Goal: Navigation & Orientation: Find specific page/section

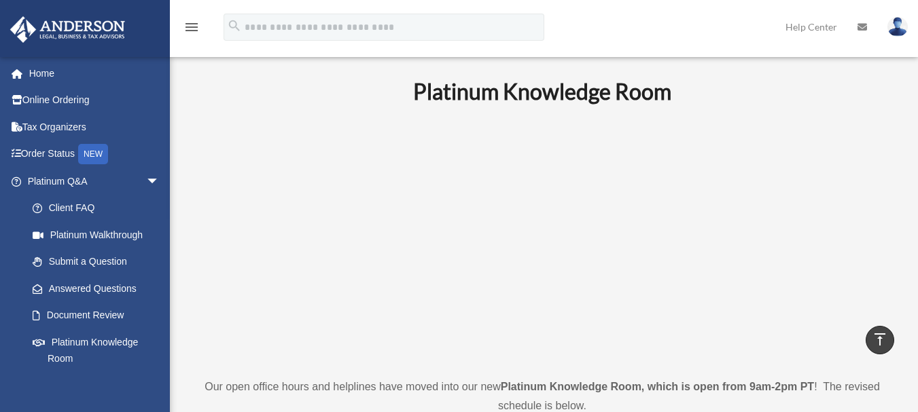
scroll to position [494, 0]
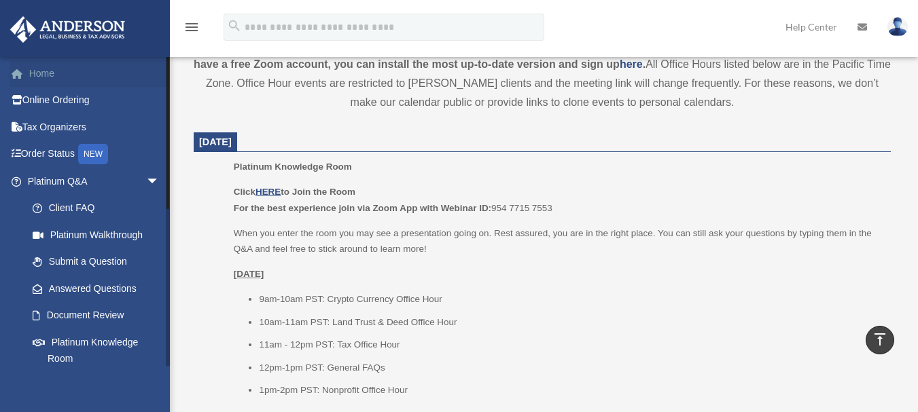
click at [41, 73] on link "Home" at bounding box center [95, 73] width 171 height 27
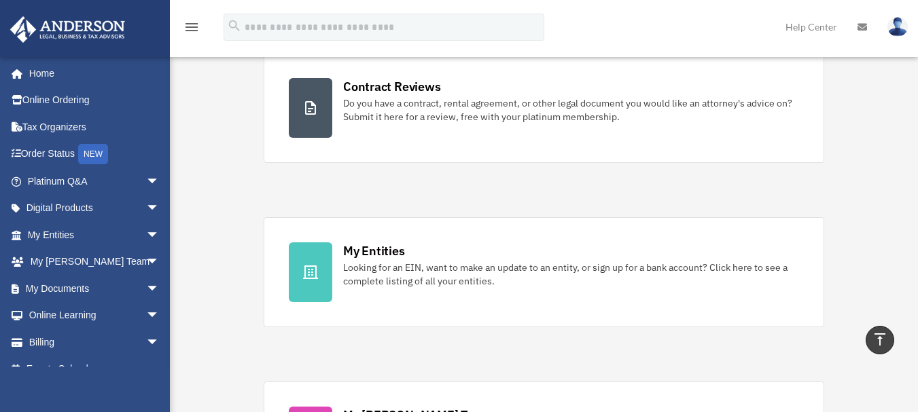
scroll to position [98, 0]
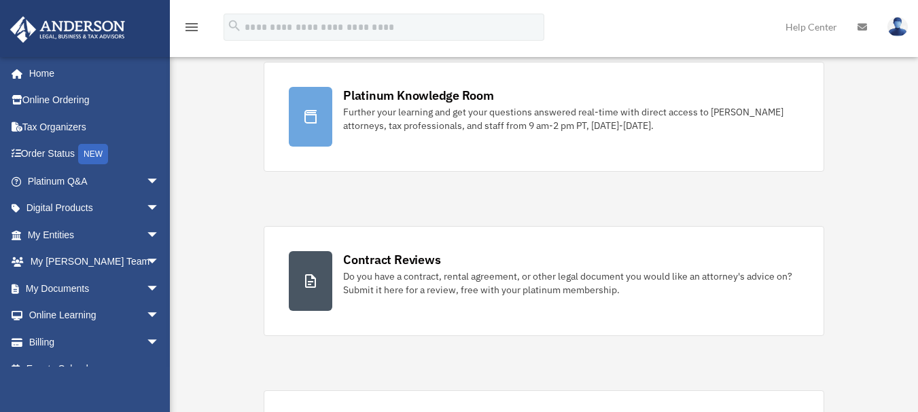
drag, startPoint x: 170, startPoint y: 100, endPoint x: 173, endPoint y: 189, distance: 89.1
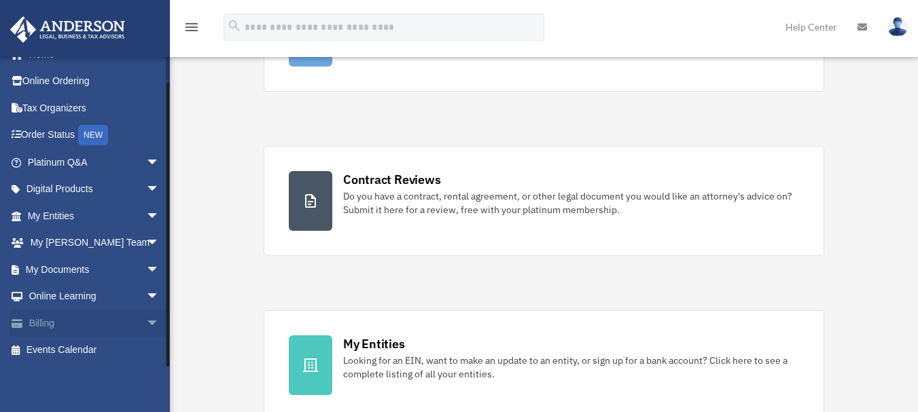
scroll to position [180, 0]
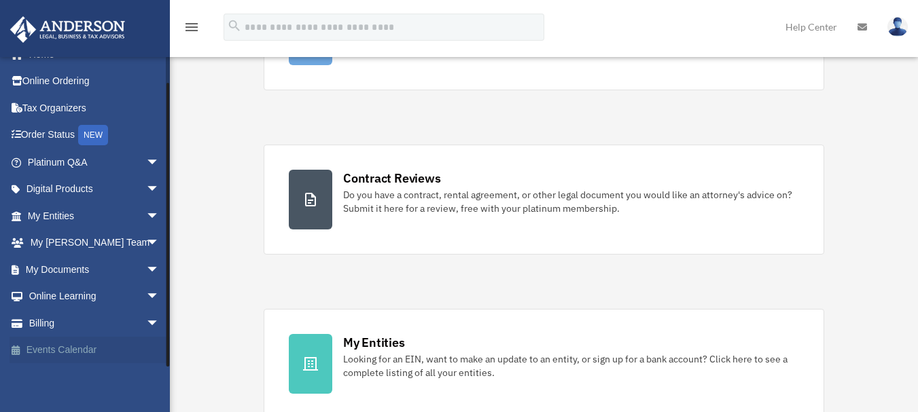
click at [69, 346] on link "Events Calendar" at bounding box center [95, 350] width 171 height 27
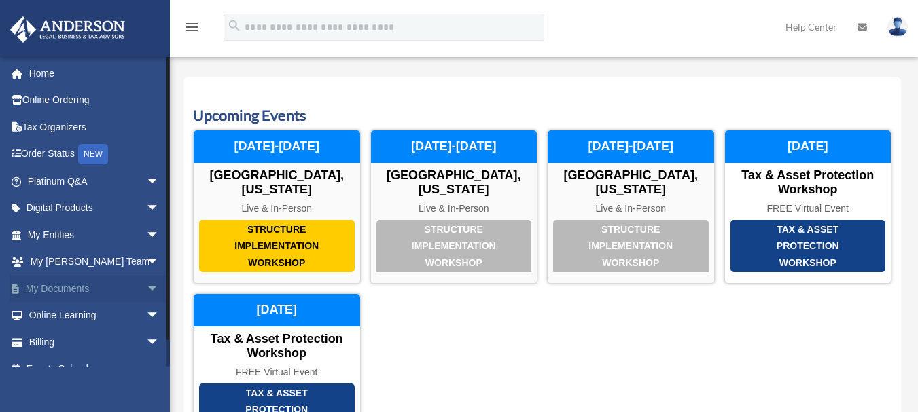
click at [146, 285] on span "arrow_drop_down" at bounding box center [159, 289] width 27 height 28
click at [146, 285] on span "arrow_drop_up" at bounding box center [159, 289] width 27 height 28
click at [146, 257] on span "arrow_drop_down" at bounding box center [159, 263] width 27 height 28
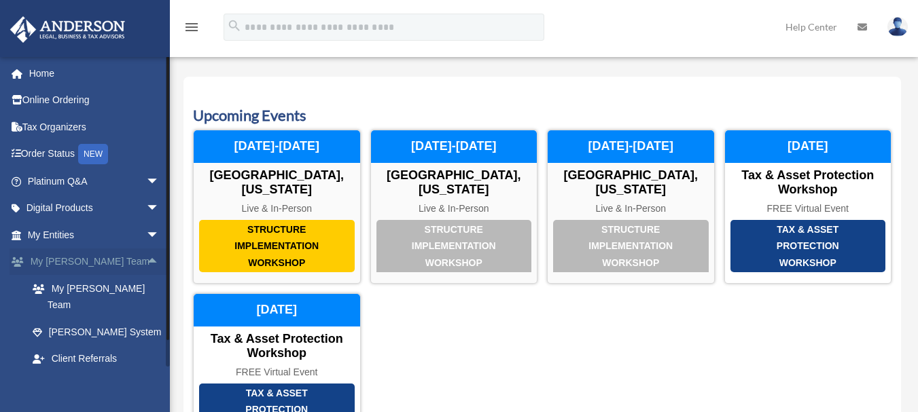
click at [146, 257] on span "arrow_drop_up" at bounding box center [159, 263] width 27 height 28
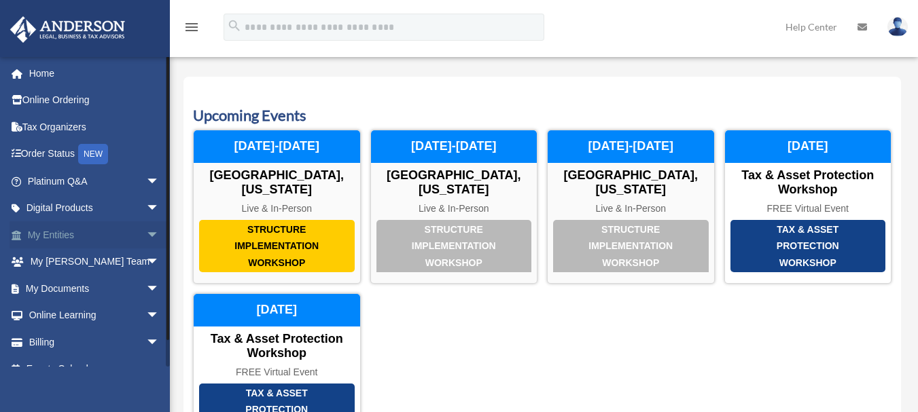
click at [146, 231] on span "arrow_drop_down" at bounding box center [159, 235] width 27 height 28
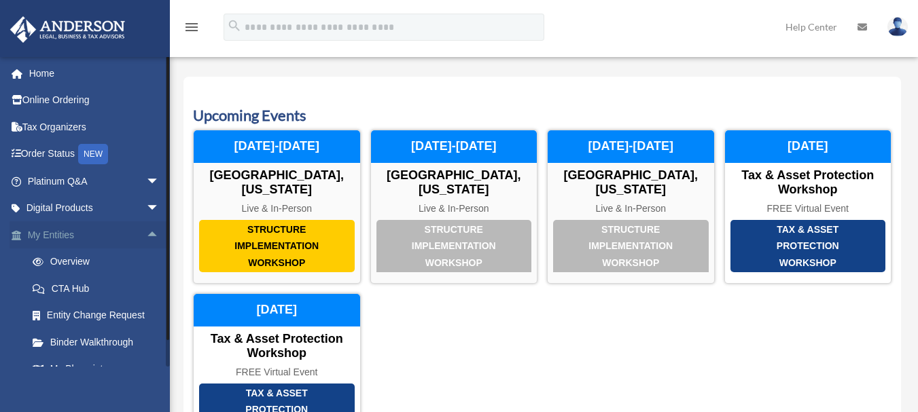
click at [146, 231] on span "arrow_drop_up" at bounding box center [159, 235] width 27 height 28
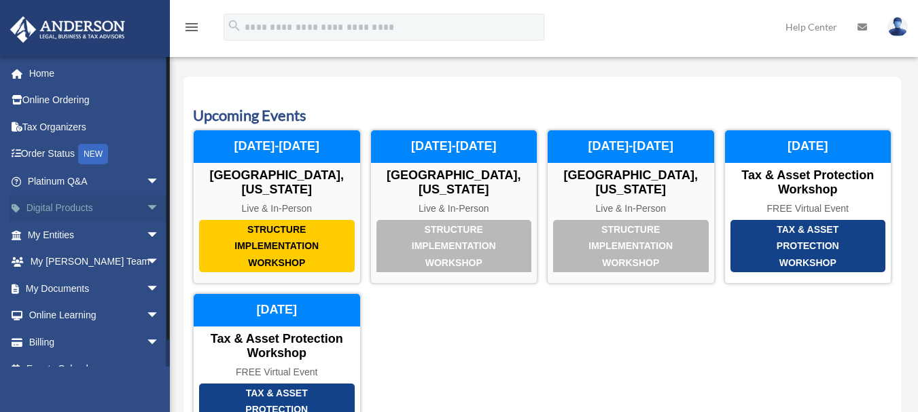
click at [146, 205] on span "arrow_drop_down" at bounding box center [159, 209] width 27 height 28
click at [146, 205] on span "arrow_drop_up" at bounding box center [159, 209] width 27 height 28
click at [146, 177] on span "arrow_drop_down" at bounding box center [159, 182] width 27 height 28
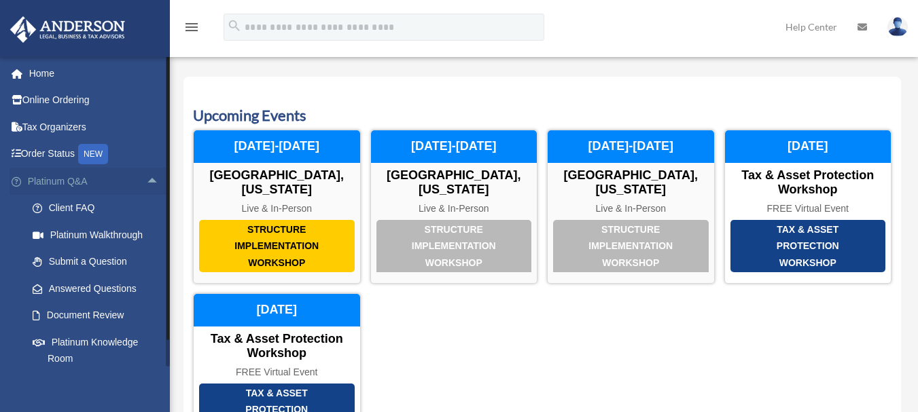
click at [146, 177] on span "arrow_drop_up" at bounding box center [159, 182] width 27 height 28
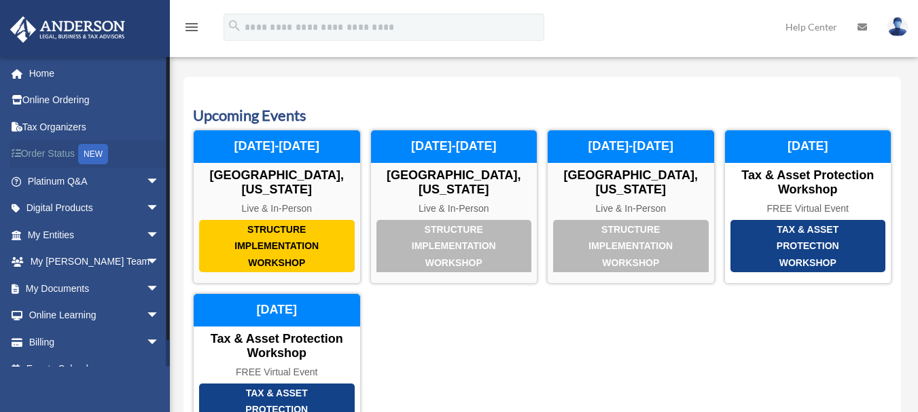
click at [48, 153] on link "Order Status NEW" at bounding box center [95, 155] width 171 height 28
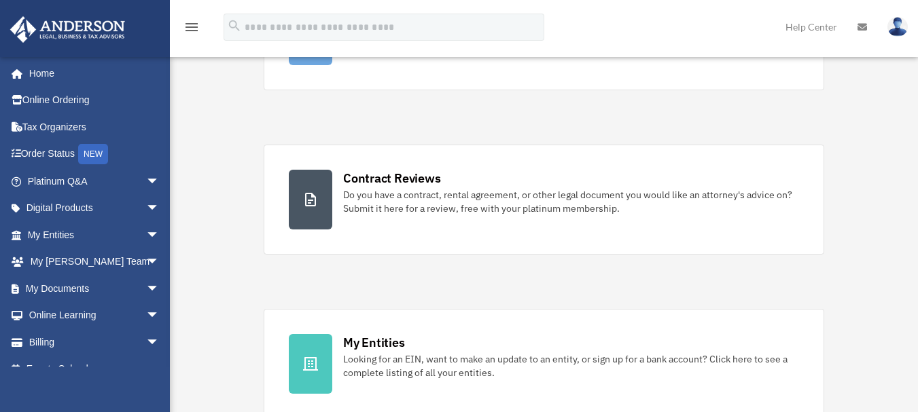
scroll to position [180, 0]
